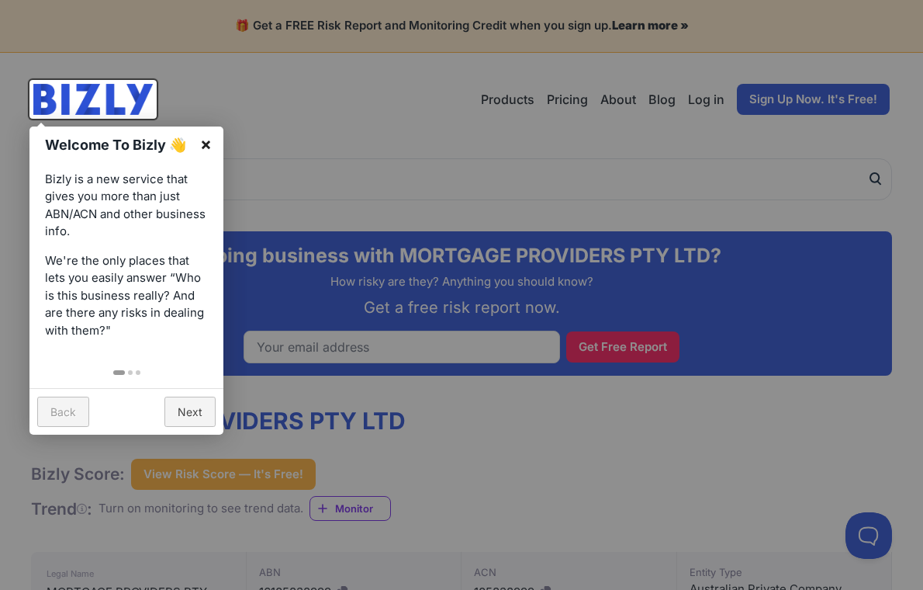
click at [205, 137] on link "×" at bounding box center [205, 143] width 35 height 35
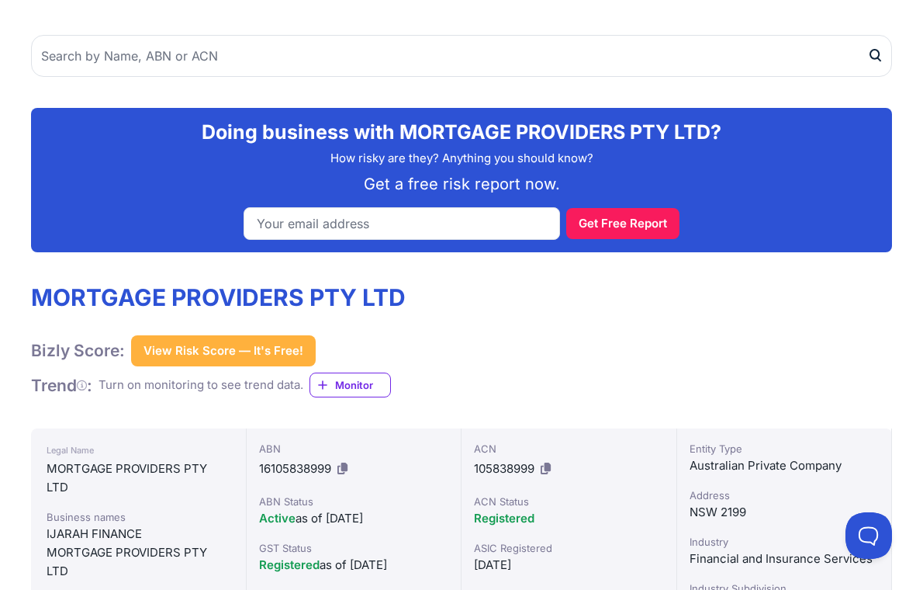
scroll to position [233, 0]
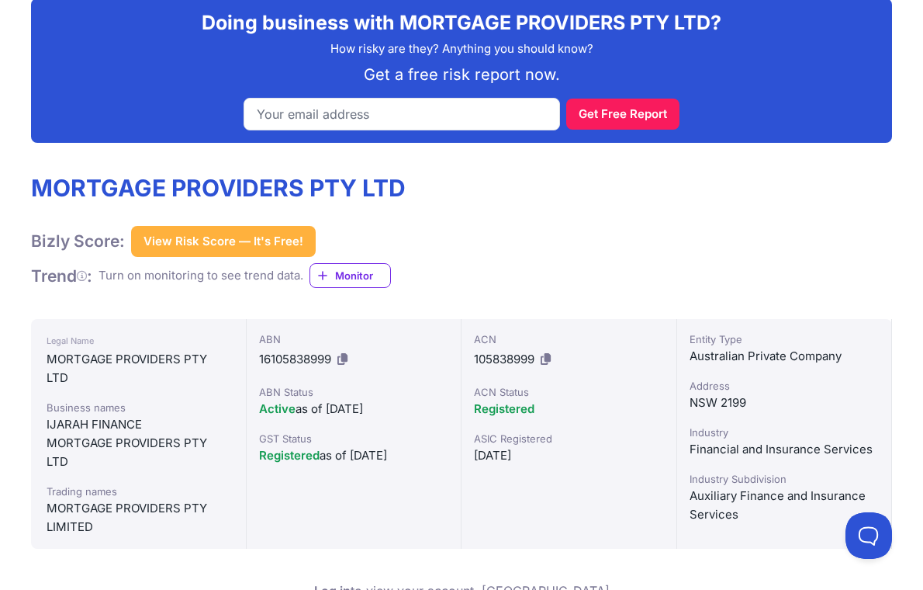
click at [346, 546] on div "ABN 16105838999 ABN Status Active as of [DATE] GST Status Registered as of [DAT…" at bounding box center [355, 434] width 216 height 230
click at [369, 499] on div "ABN 16105838999 ABN Status Active as of [DATE] GST Status Registered as of [DAT…" at bounding box center [355, 434] width 216 height 230
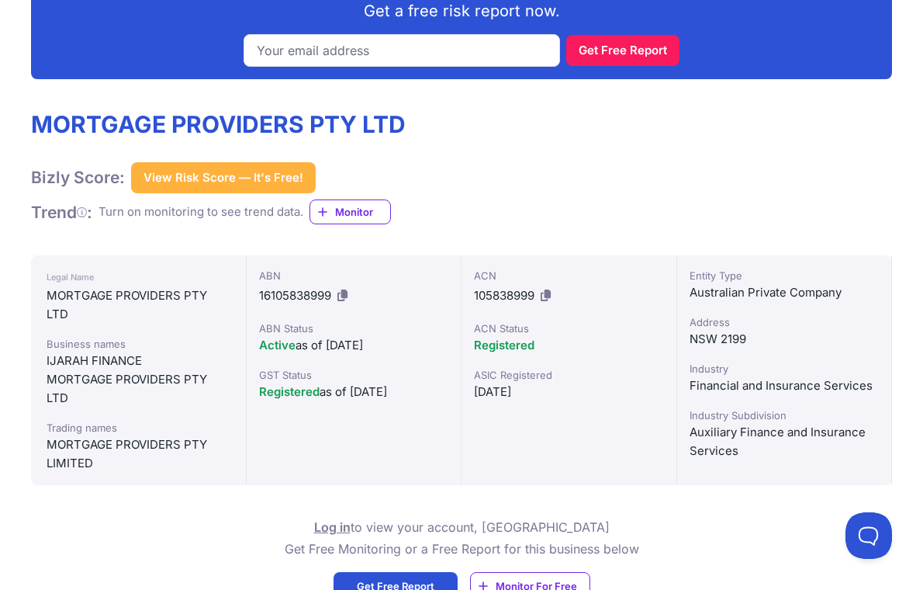
scroll to position [310, 0]
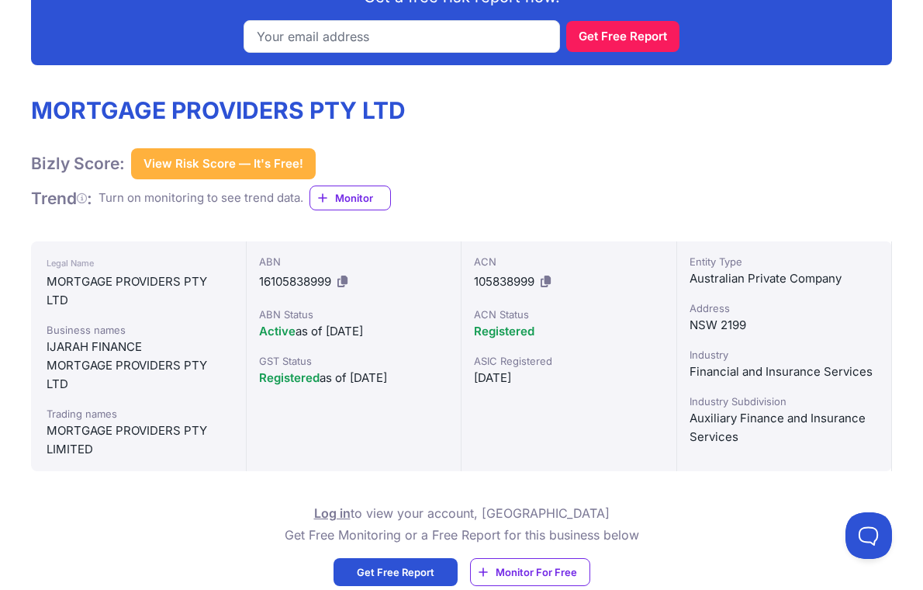
click at [349, 467] on div "ABN 16105838999 ABN Status Active as of [DATE] GST Status Registered as of [DAT…" at bounding box center [355, 356] width 216 height 230
click at [323, 422] on div "ABN 16105838999 ABN Status Active as of [DATE] GST Status Registered as of [DAT…" at bounding box center [355, 356] width 216 height 230
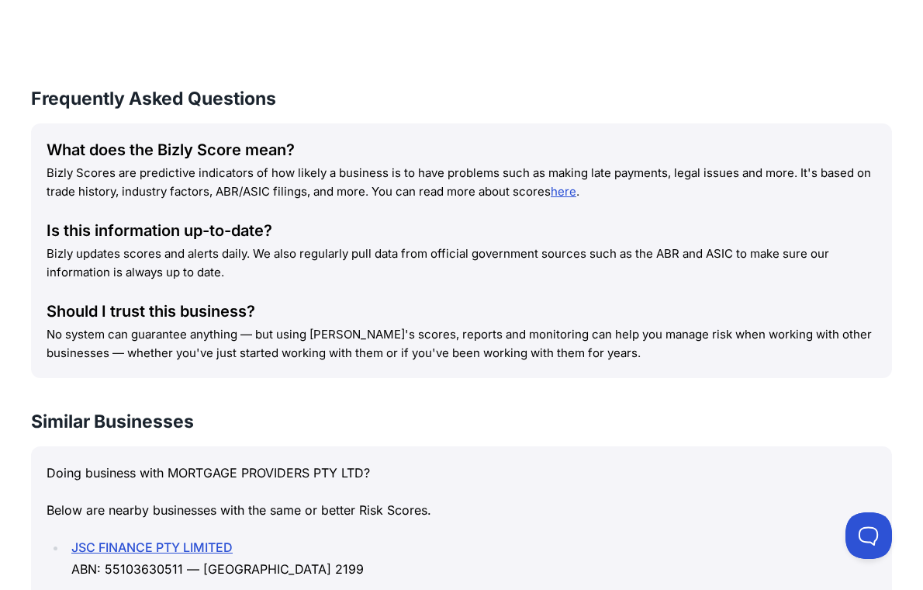
scroll to position [1862, 0]
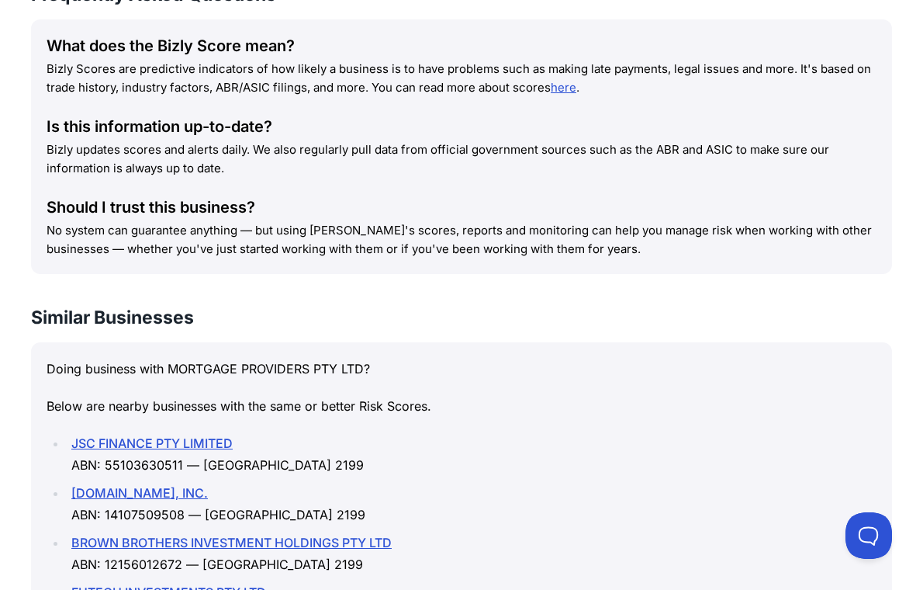
click at [168, 496] on link "[DOMAIN_NAME], INC." at bounding box center [139, 493] width 137 height 16
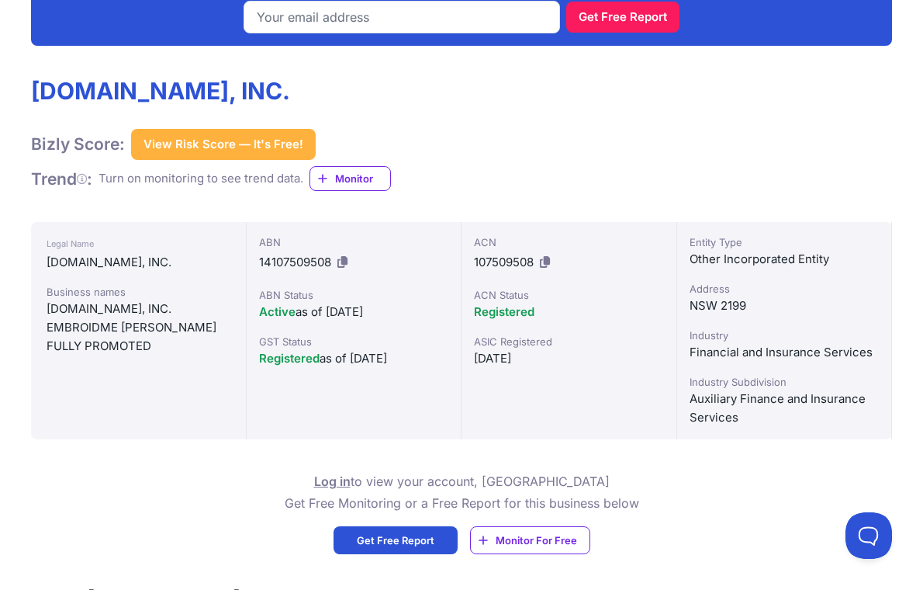
scroll to position [387, 0]
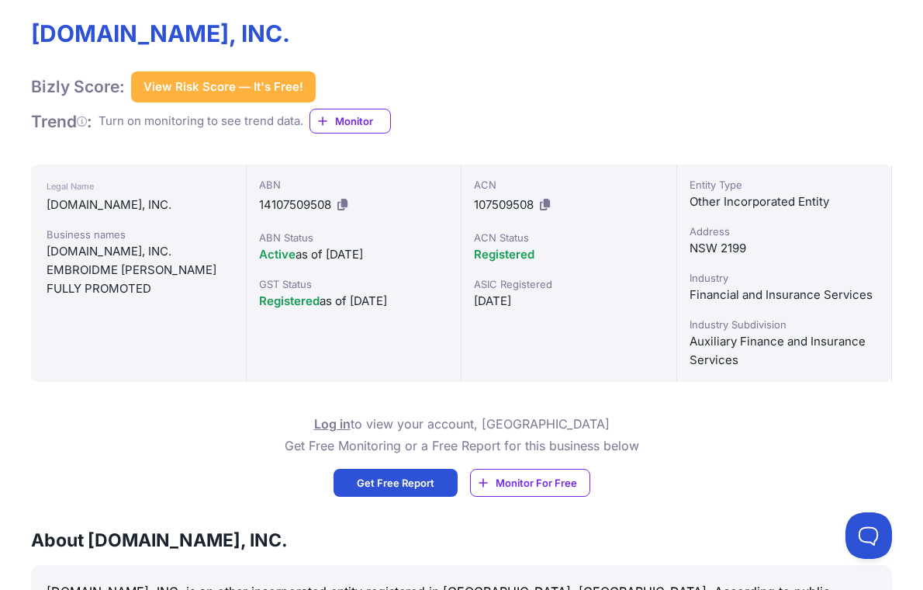
drag, startPoint x: 47, startPoint y: 251, endPoint x: 149, endPoint y: 248, distance: 101.7
click at [149, 248] on div "[DOMAIN_NAME], INC." at bounding box center [139, 251] width 184 height 19
copy div "EMBROIDME.COM"
